Goal: Understand process/instructions: Learn how to perform a task or action

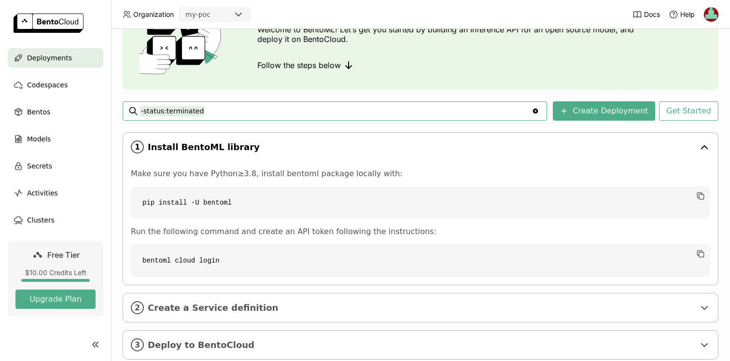
scroll to position [97, 0]
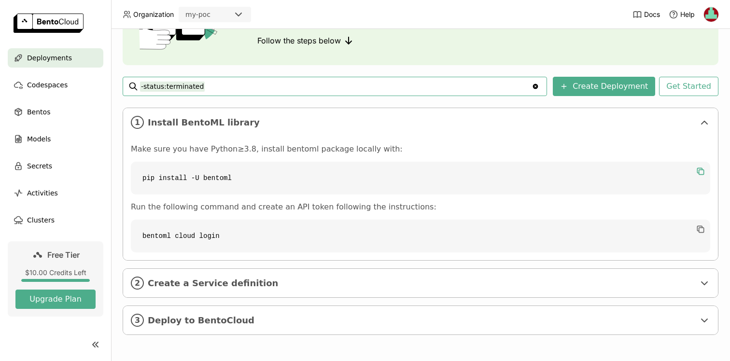
click at [700, 172] on icon "button" at bounding box center [701, 172] width 10 height 10
click at [176, 236] on code "bentoml cloud login" at bounding box center [420, 236] width 579 height 33
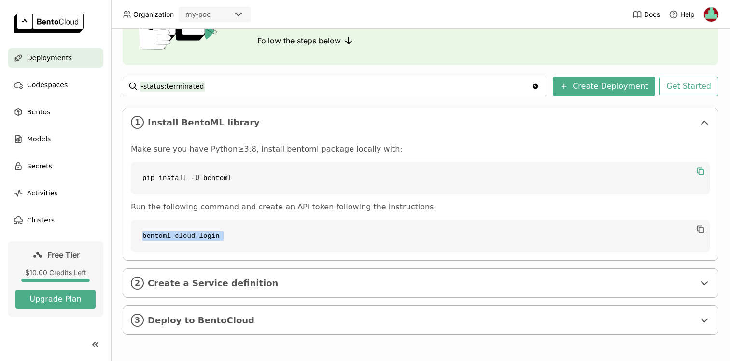
click at [176, 236] on code "bentoml cloud login" at bounding box center [420, 236] width 579 height 33
click at [144, 288] on div "2 Create a Service definition" at bounding box center [420, 283] width 595 height 28
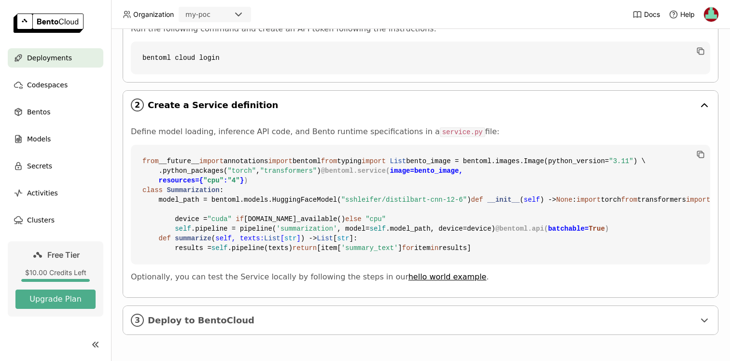
scroll to position [449, 0]
click at [146, 319] on div "3 Deploy to BentoCloud" at bounding box center [420, 320] width 595 height 28
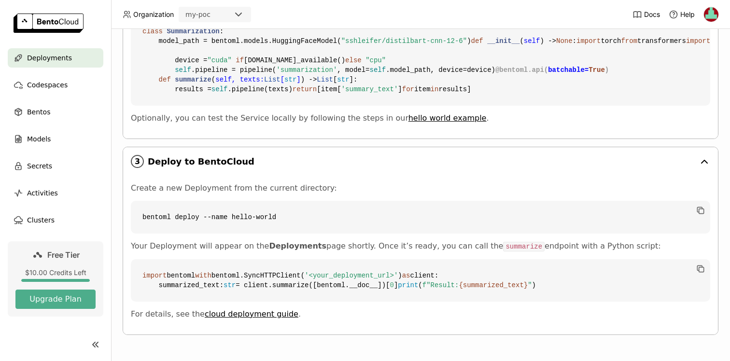
scroll to position [637, 0]
click at [226, 201] on code "bentoml deploy --name hello-world" at bounding box center [420, 217] width 579 height 33
